Goal: Task Accomplishment & Management: Use online tool/utility

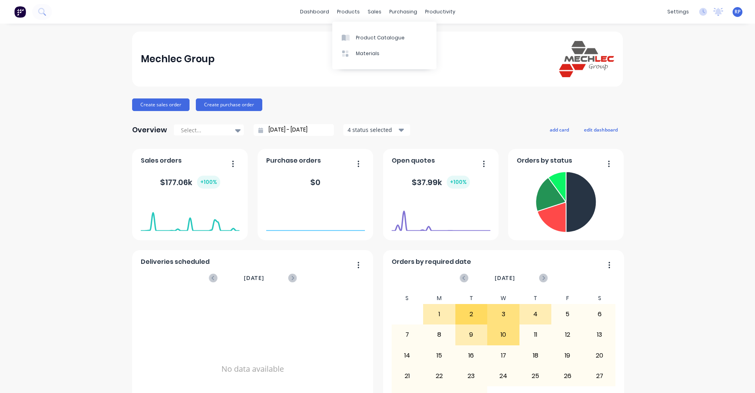
click at [341, 11] on div "products" at bounding box center [348, 12] width 31 height 12
click at [356, 38] on div "Product Catalogue" at bounding box center [380, 37] width 49 height 7
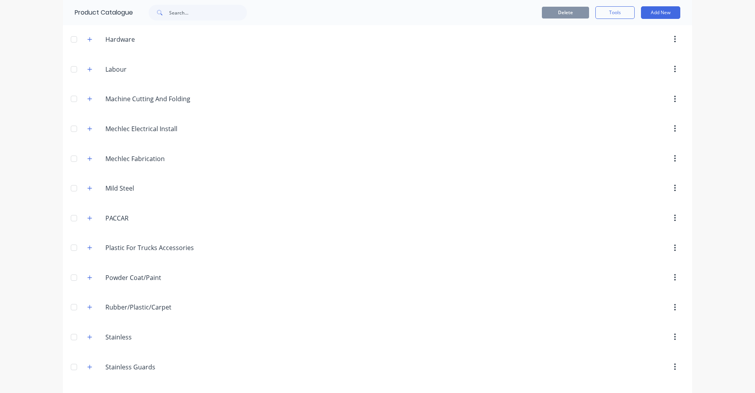
scroll to position [382, 0]
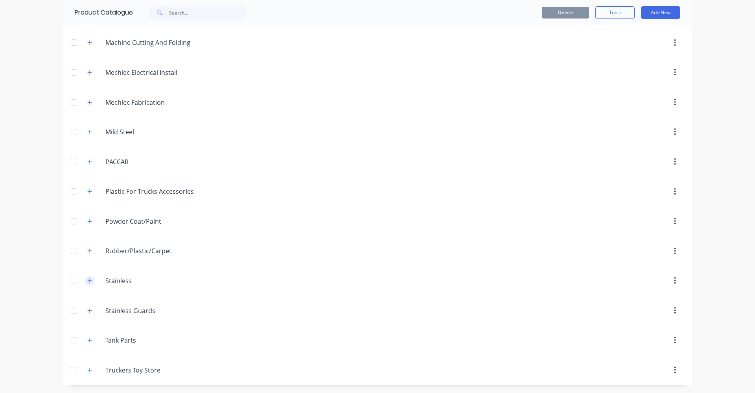
click at [88, 281] on icon "button" at bounding box center [89, 281] width 5 height 6
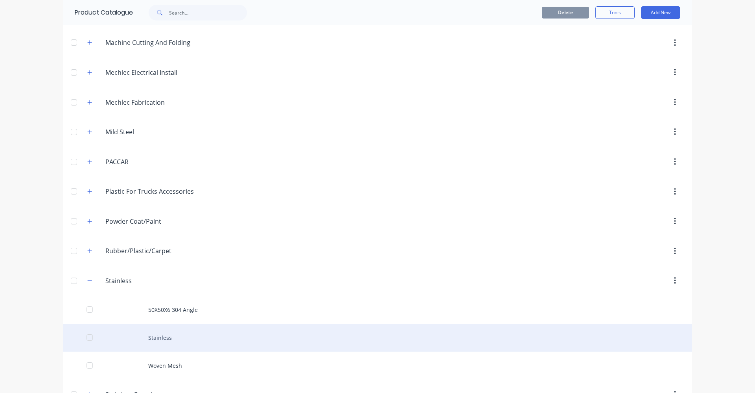
click at [152, 343] on div "Stainless" at bounding box center [377, 337] width 629 height 28
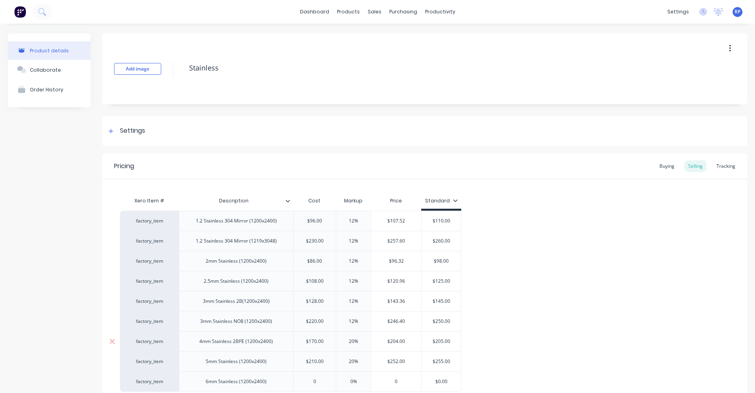
type textarea "x"
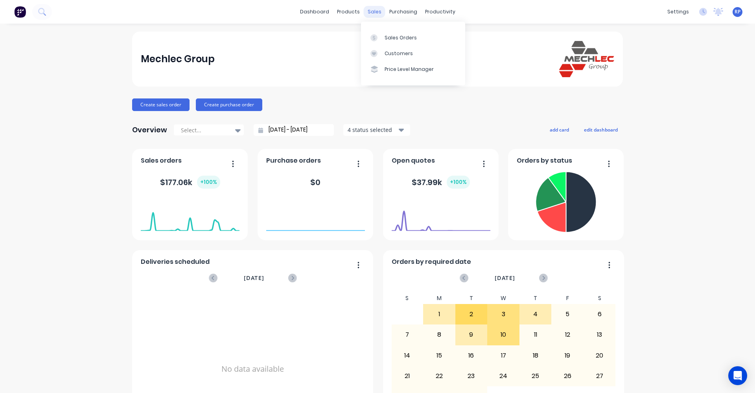
click at [371, 15] on div "sales" at bounding box center [375, 12] width 22 height 12
click at [386, 35] on div "Sales Orders" at bounding box center [401, 37] width 32 height 7
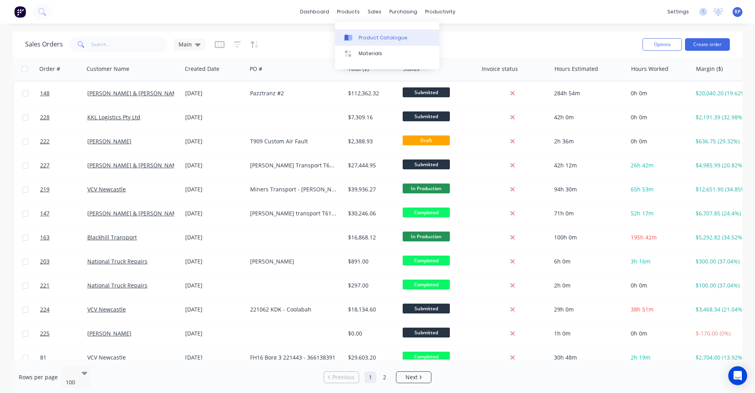
click at [367, 40] on div "Product Catalogue" at bounding box center [383, 37] width 49 height 7
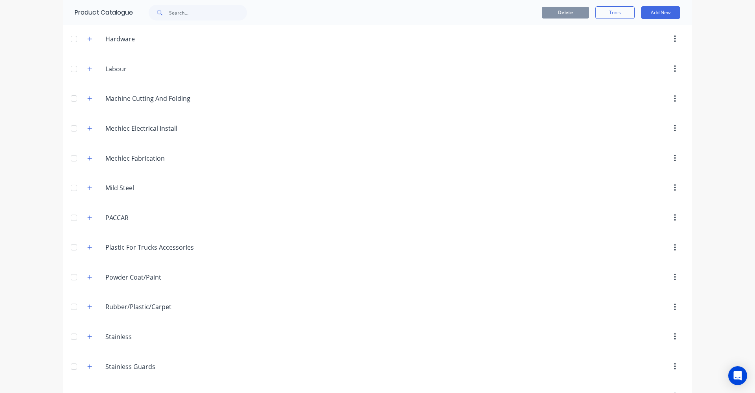
scroll to position [382, 0]
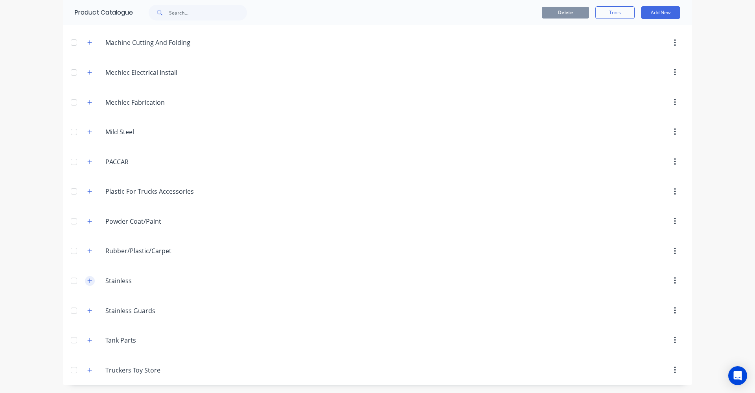
click at [90, 280] on button "button" at bounding box center [90, 281] width 10 height 10
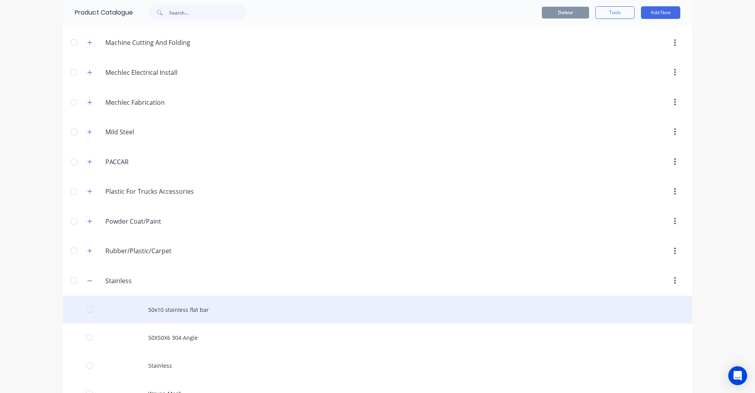
click at [149, 312] on div "50x10 stainless flat bar" at bounding box center [377, 309] width 629 height 28
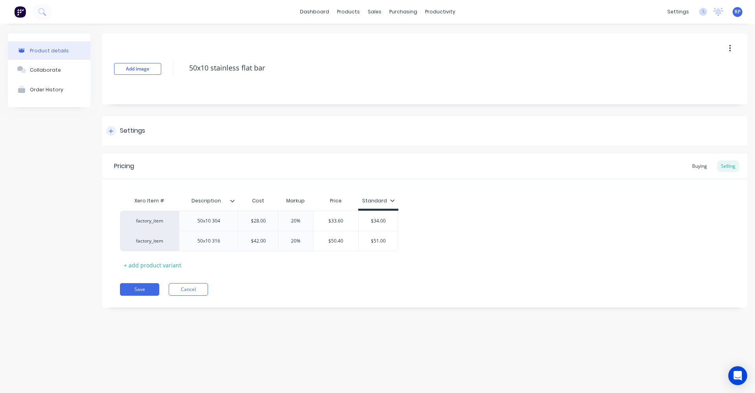
click at [114, 133] on div at bounding box center [111, 131] width 10 height 10
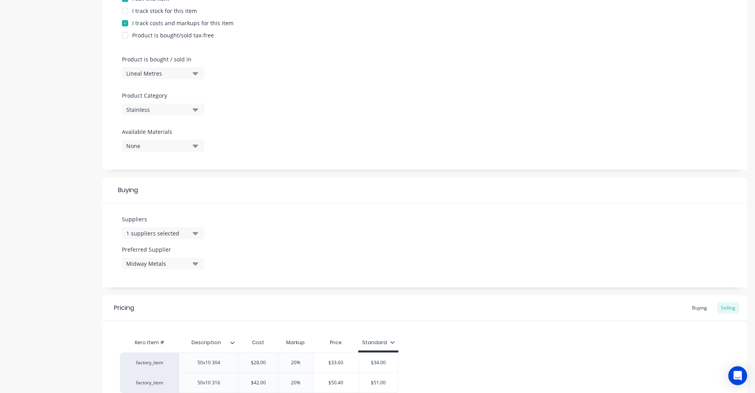
scroll to position [152, 0]
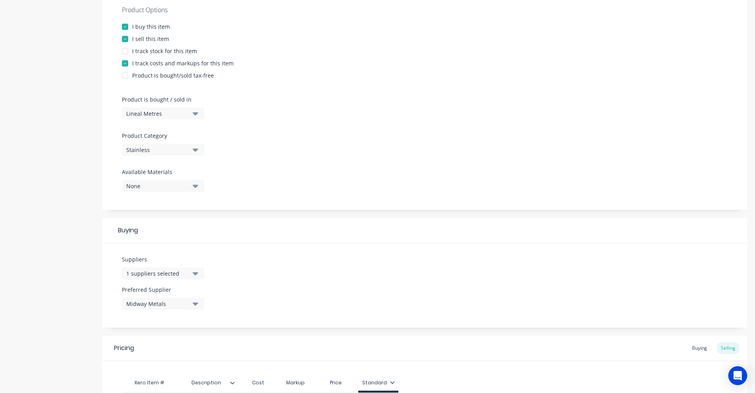
click at [198, 115] on button "Lineal Metres" at bounding box center [163, 113] width 83 height 12
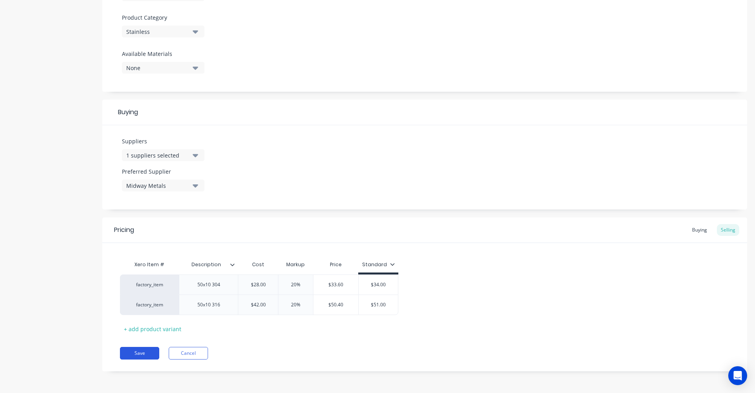
click at [149, 354] on button "Save" at bounding box center [139, 353] width 39 height 13
